Goal: Navigation & Orientation: Find specific page/section

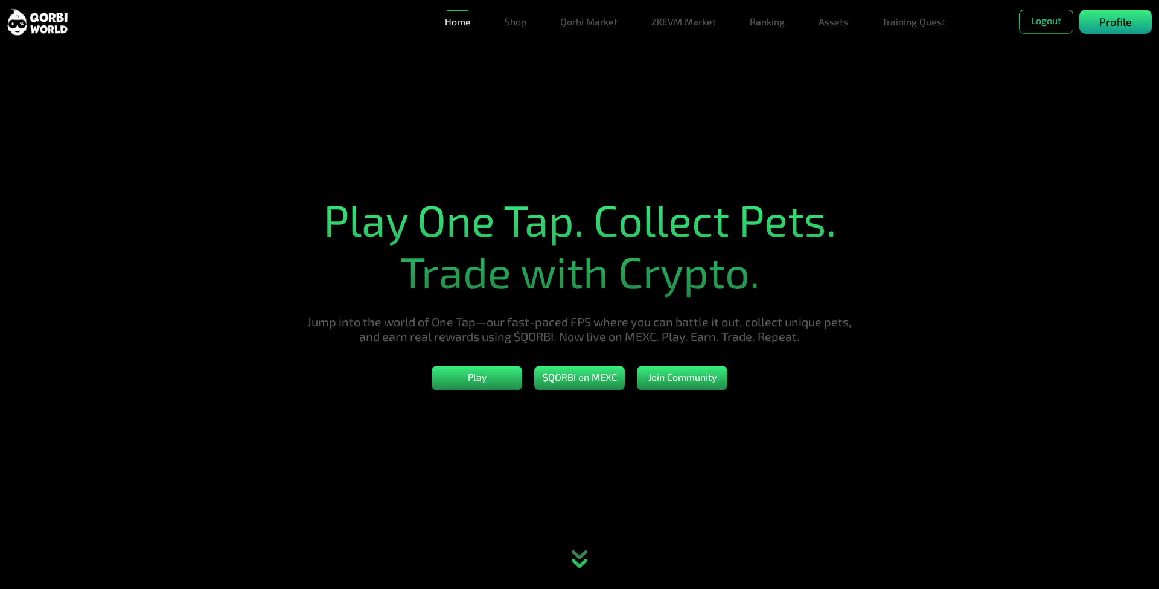
click at [1112, 29] on p "Profile" at bounding box center [1115, 22] width 33 height 16
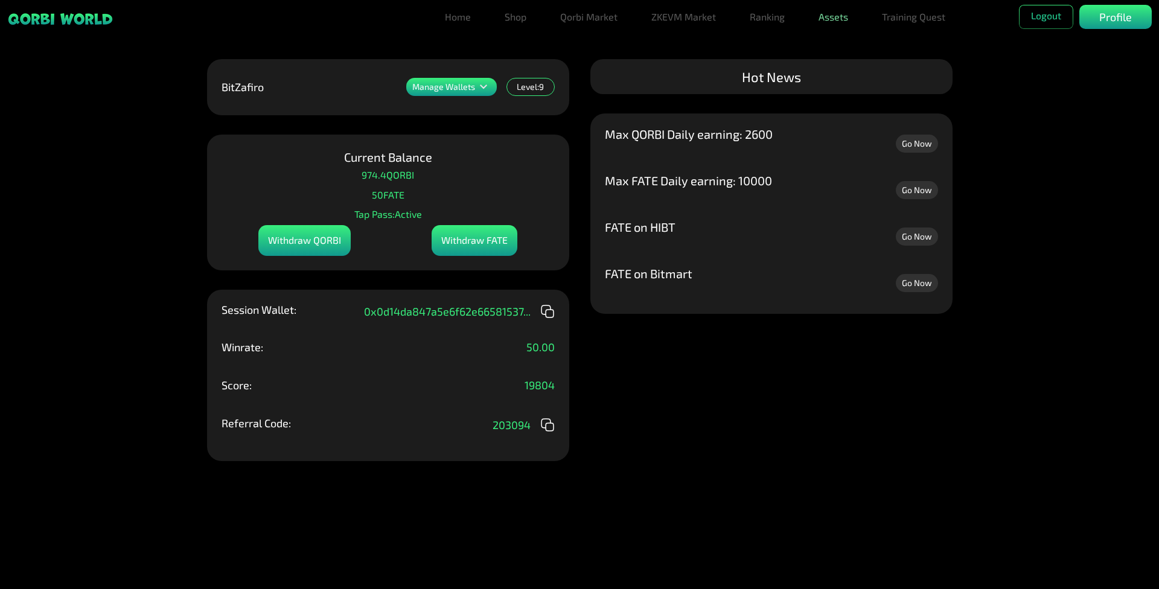
click at [839, 13] on link "Assets" at bounding box center [832, 17] width 39 height 24
click at [825, 48] on link "Assets" at bounding box center [832, 41] width 39 height 24
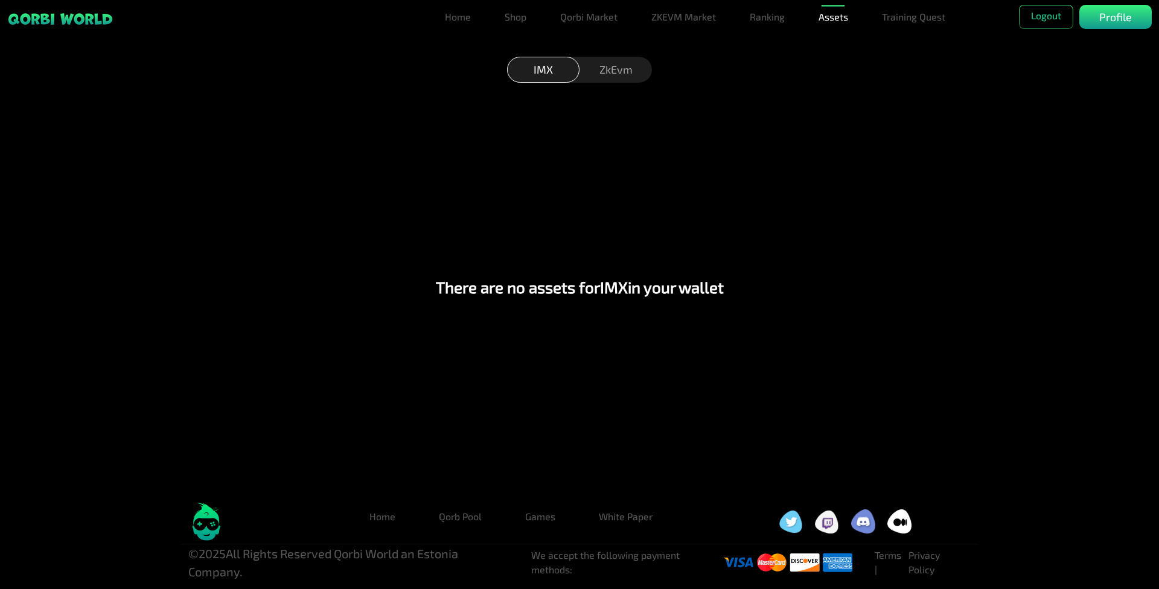
click at [622, 67] on div "ZkEvm" at bounding box center [615, 70] width 72 height 26
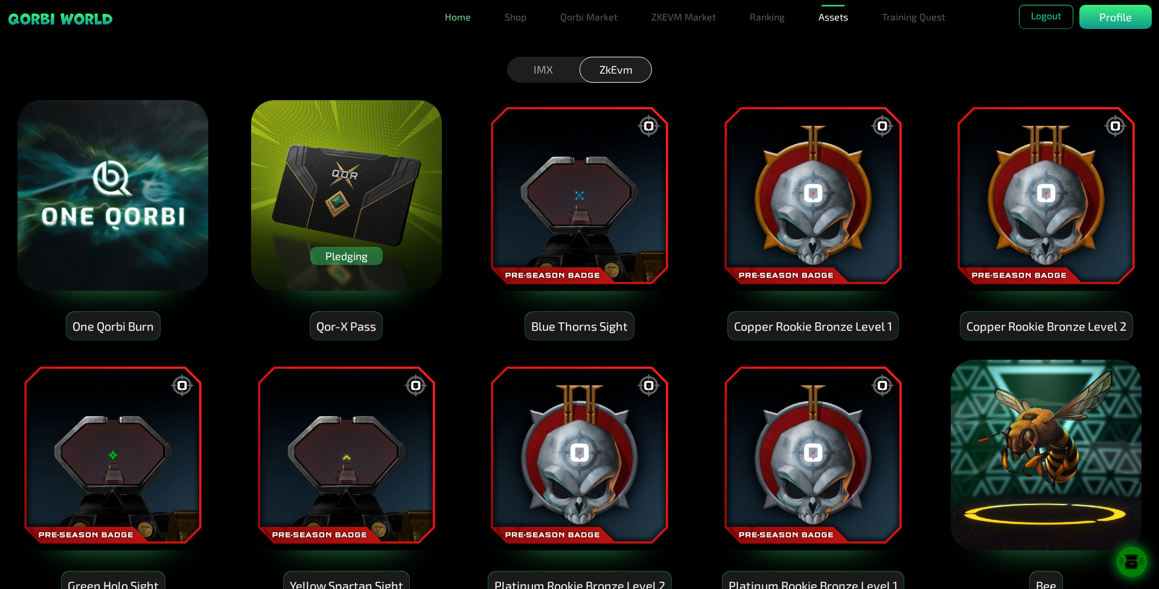
click at [469, 13] on link "Home" at bounding box center [458, 17] width 36 height 24
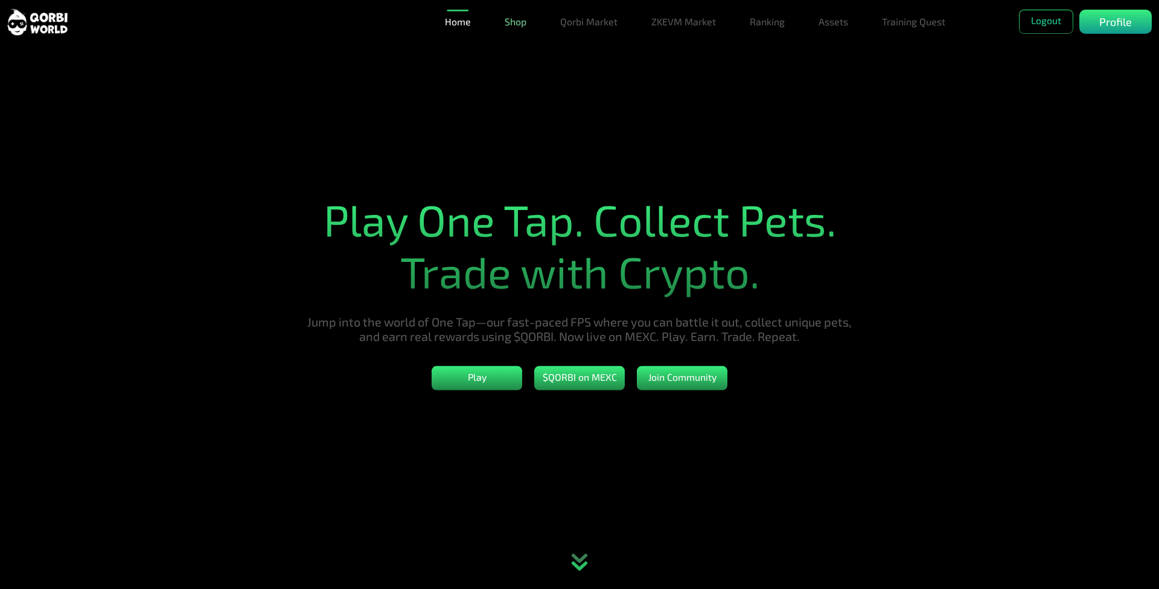
click at [510, 16] on link "Shop" at bounding box center [515, 22] width 31 height 24
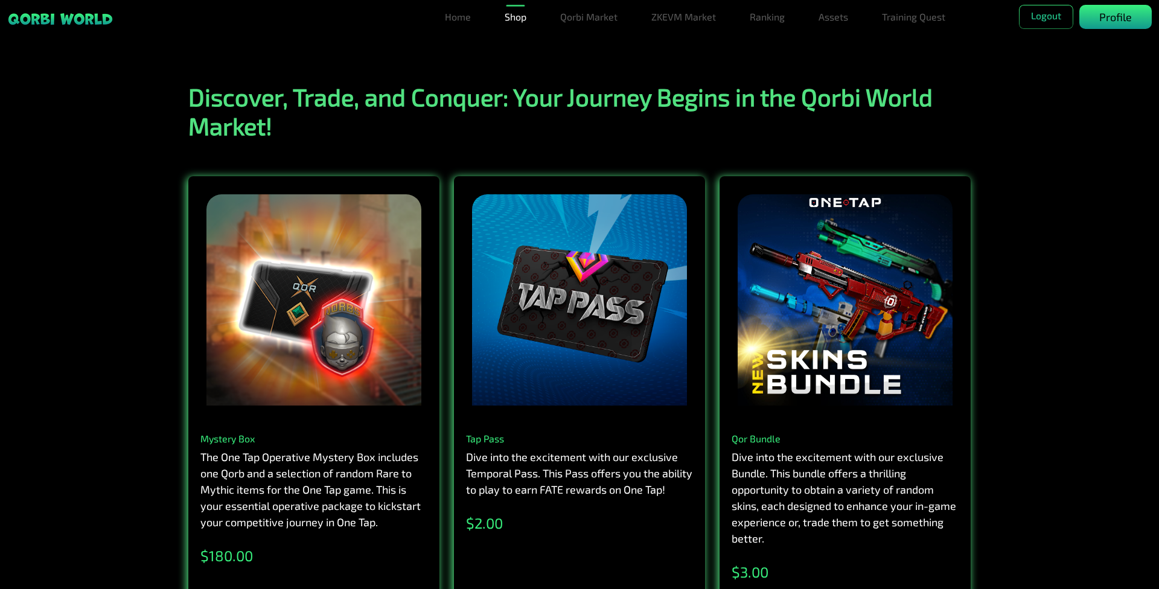
click at [1112, 23] on p "Profile" at bounding box center [1115, 17] width 33 height 16
